Goal: Navigation & Orientation: Find specific page/section

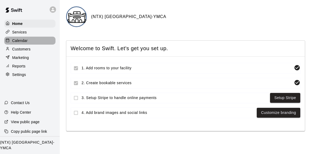
click at [19, 39] on p "Calendar" at bounding box center [19, 40] width 15 height 5
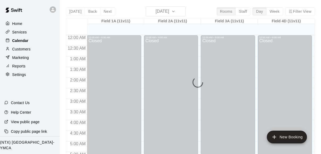
scroll to position [256, 0]
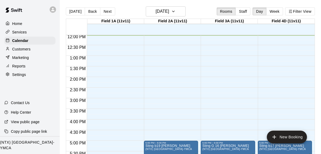
click at [53, 11] on icon at bounding box center [53, 9] width 5 height 5
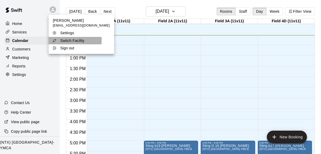
click at [68, 40] on p "Switch Facility" at bounding box center [72, 40] width 24 height 5
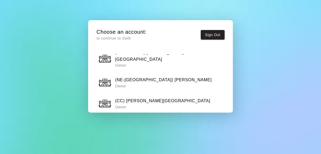
scroll to position [261, 0]
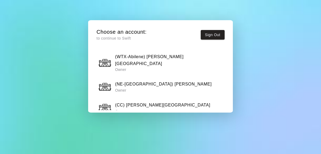
click at [157, 109] on p "Owner" at bounding box center [162, 111] width 95 height 5
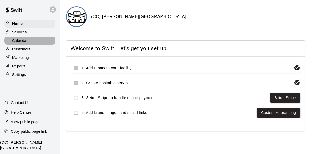
click at [30, 42] on div "Calendar" at bounding box center [29, 41] width 51 height 8
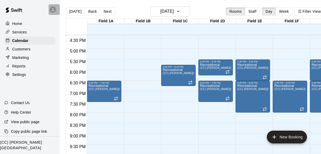
click at [56, 9] on div at bounding box center [54, 9] width 11 height 11
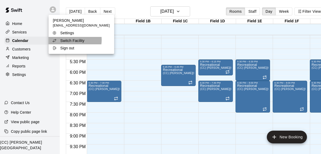
click at [70, 40] on p "Switch Facility" at bounding box center [72, 40] width 24 height 5
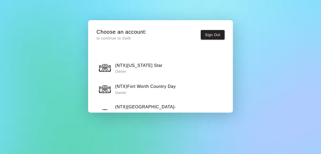
scroll to position [517, 0]
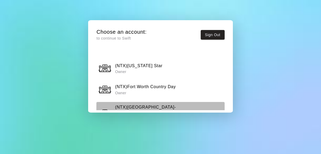
click at [148, 104] on h6 "(NTX)[GEOGRAPHIC_DATA]-[GEOGRAPHIC_DATA]" at bounding box center [169, 111] width 108 height 14
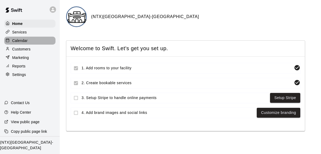
click at [22, 41] on p "Calendar" at bounding box center [19, 40] width 15 height 5
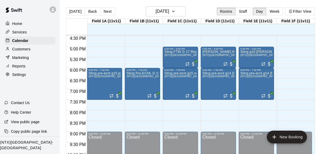
scroll to position [348, 0]
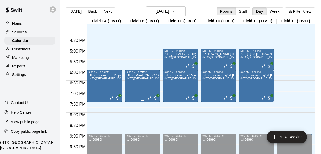
click at [150, 87] on div "Sting Pre-ECNL G 16 Prokof (NTX)[GEOGRAPHIC_DATA]-Central" at bounding box center [143, 151] width 32 height 154
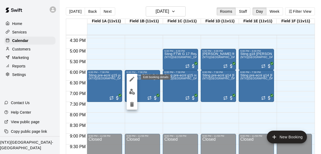
click at [130, 78] on icon "edit" at bounding box center [132, 79] width 6 height 6
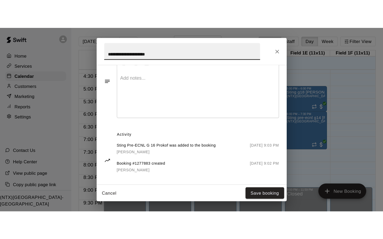
scroll to position [211, 0]
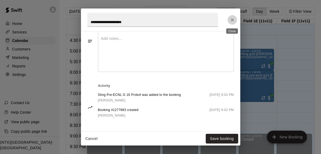
click at [233, 19] on icon "Close" at bounding box center [232, 19] width 5 height 5
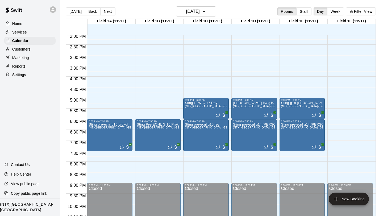
scroll to position [300, 0]
